Goal: Find specific page/section: Find specific page/section

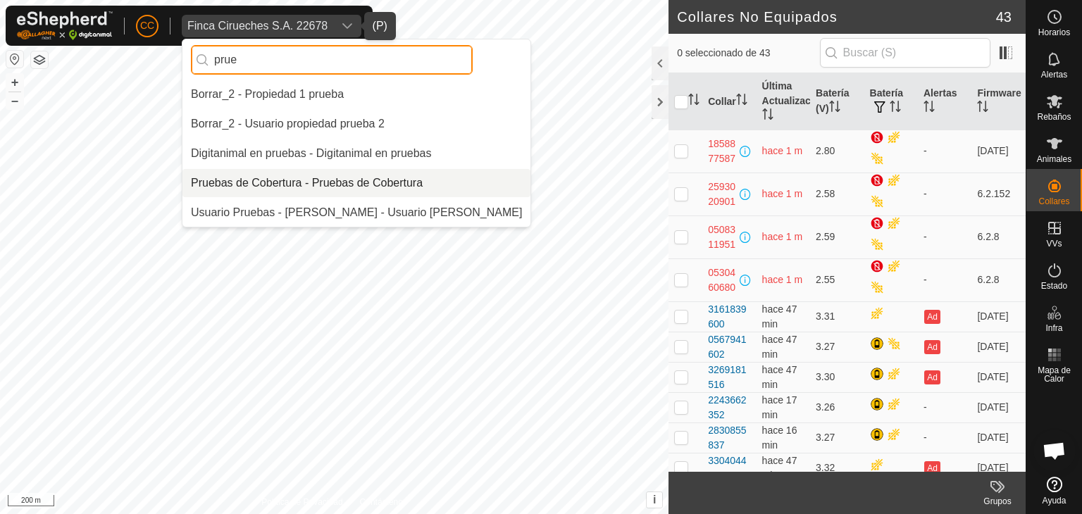
type input "prue"
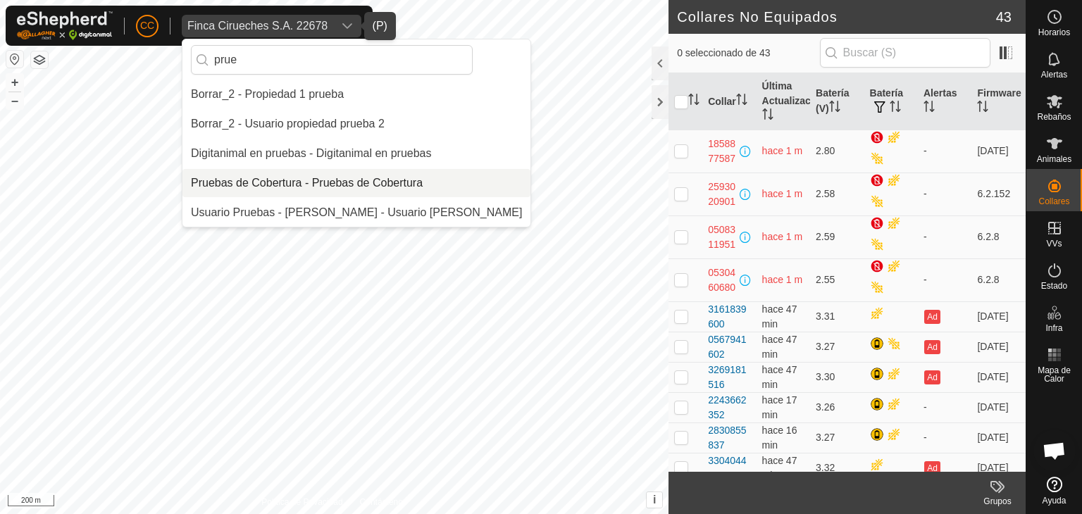
click at [372, 182] on li "Pruebas de Cobertura - Pruebas de Cobertura" at bounding box center [356, 183] width 348 height 28
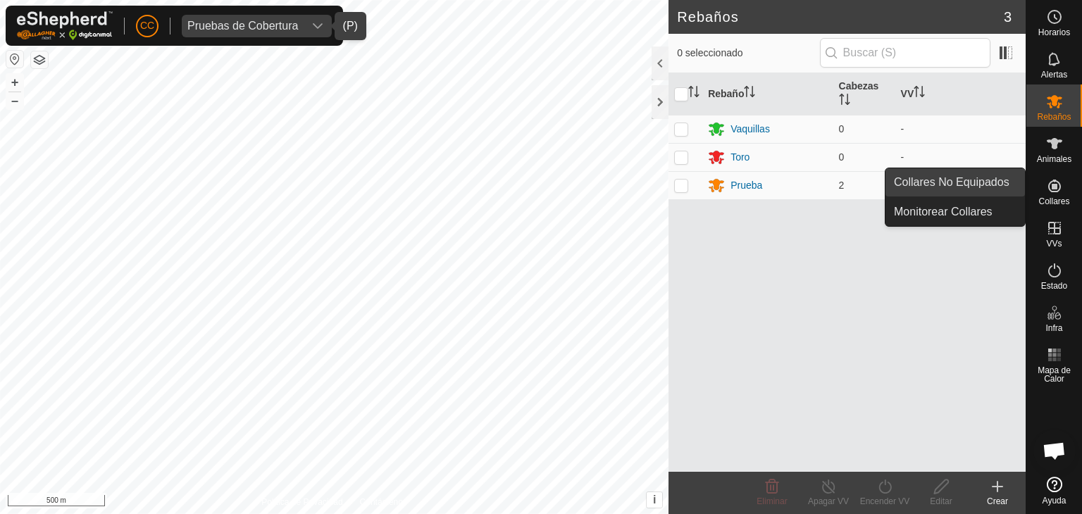
drag, startPoint x: 1014, startPoint y: 184, endPoint x: 987, endPoint y: 178, distance: 28.0
click at [988, 178] on link "Collares No Equipados" at bounding box center [954, 182] width 139 height 28
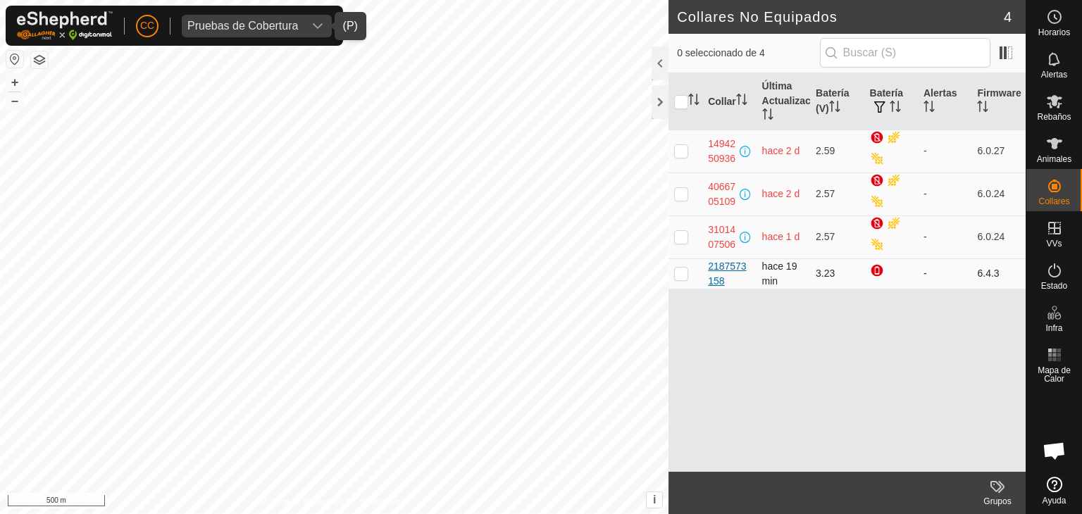
click at [715, 263] on div "2187573158" at bounding box center [729, 274] width 42 height 30
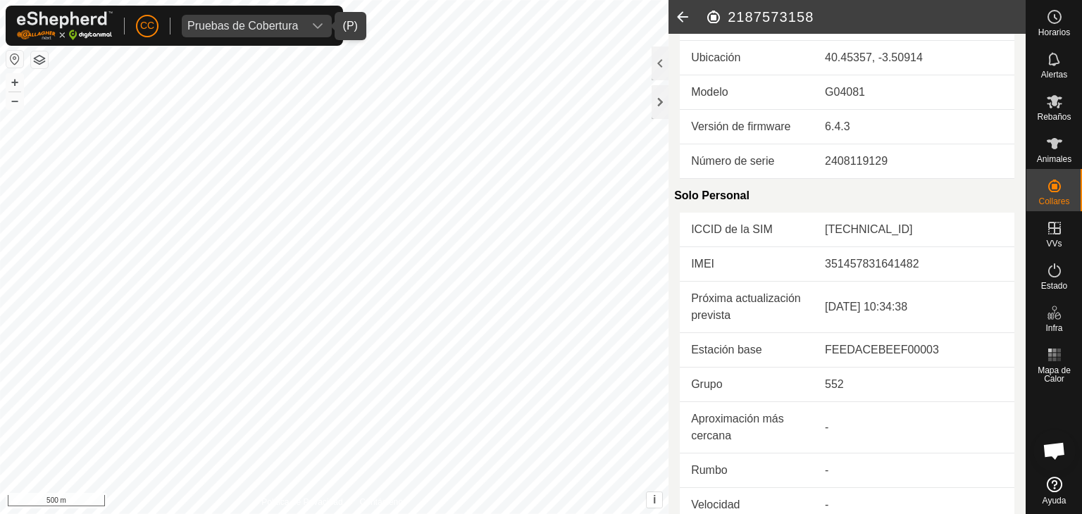
scroll to position [31, 0]
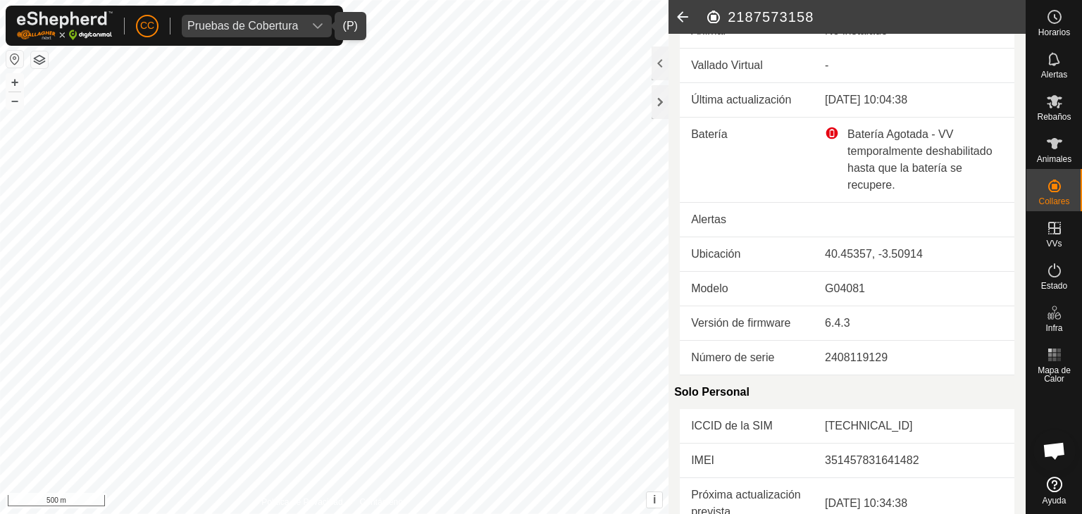
click at [689, 10] on icon at bounding box center [682, 17] width 28 height 34
